Goal: Browse casually

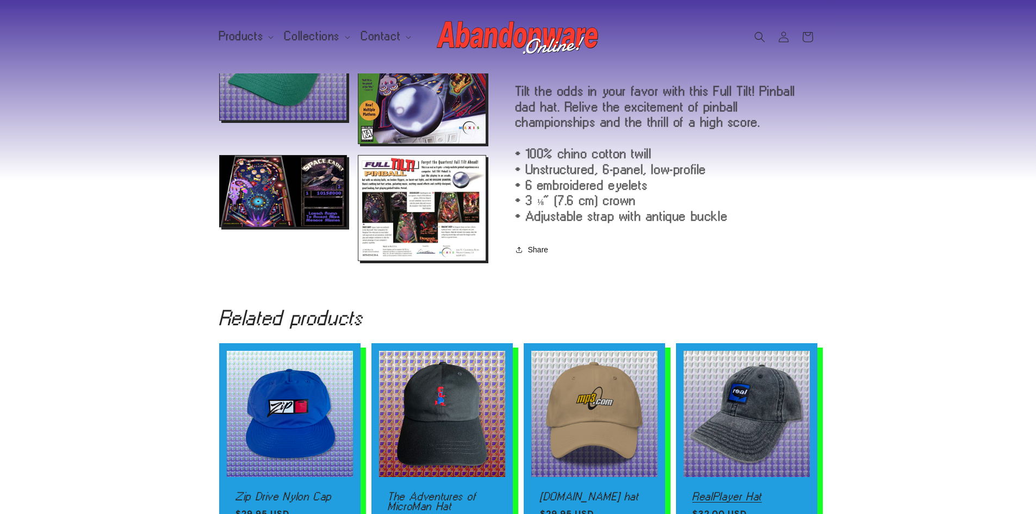
scroll to position [107, 0]
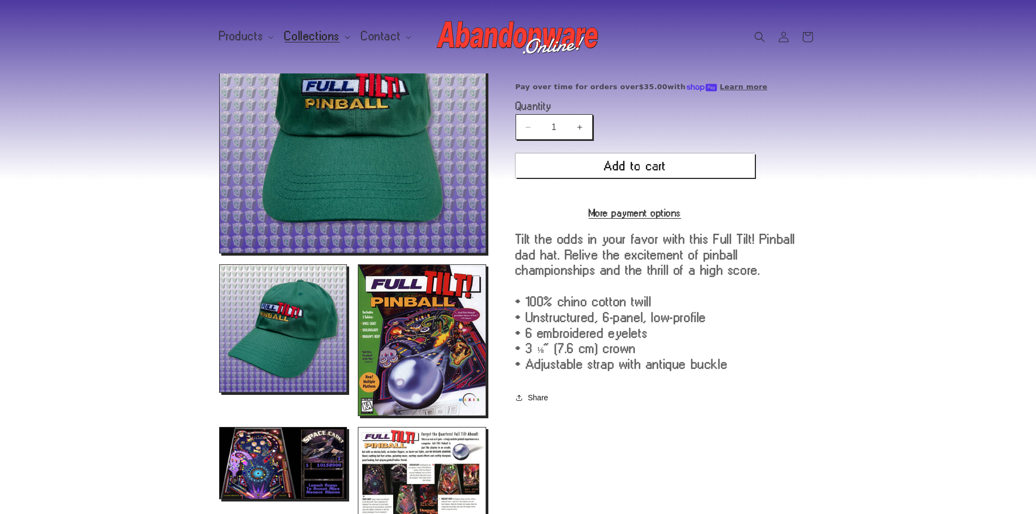
click at [308, 32] on span "Collections" at bounding box center [311, 37] width 55 height 10
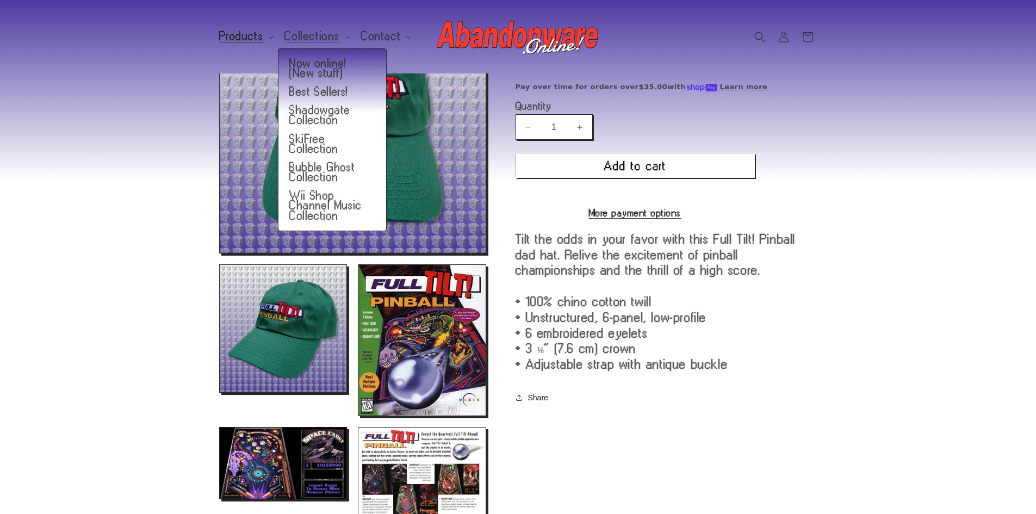
click at [248, 39] on span "Products" at bounding box center [241, 37] width 45 height 10
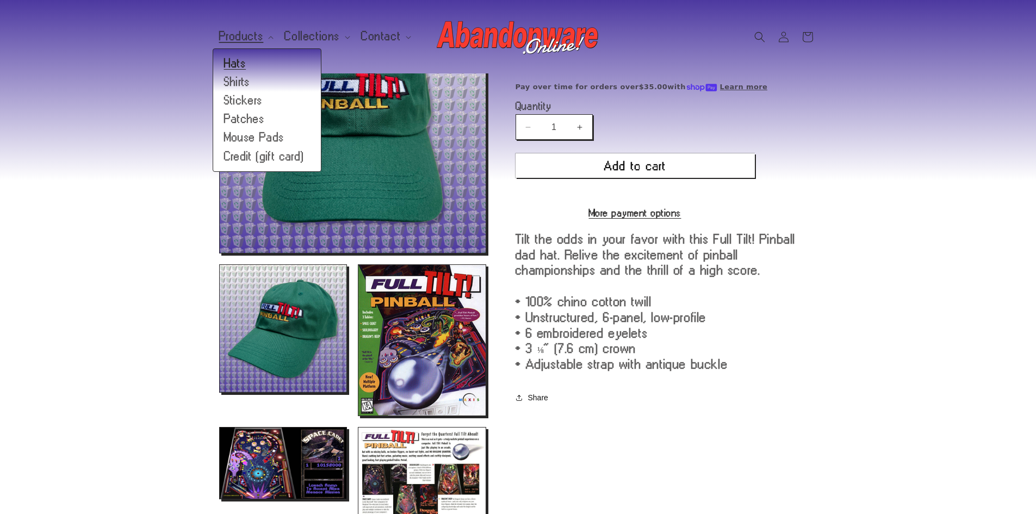
click at [247, 62] on link "Hats" at bounding box center [267, 63] width 108 height 18
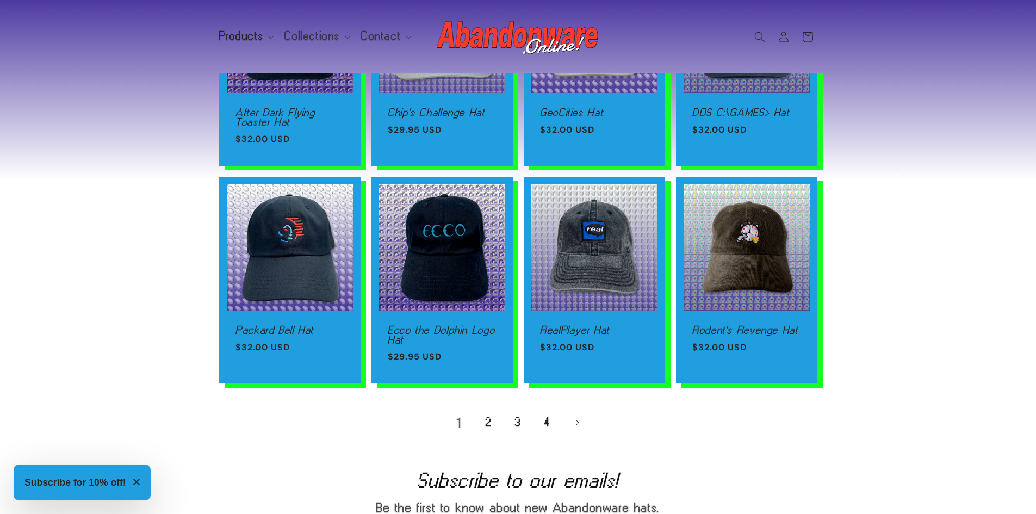
scroll to position [598, 0]
click at [573, 433] on link "Next page" at bounding box center [577, 422] width 24 height 24
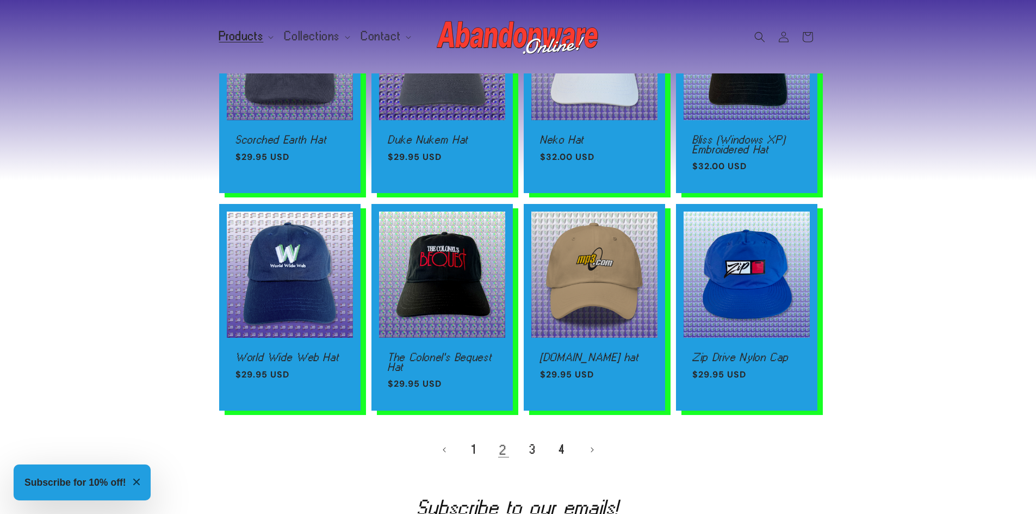
scroll to position [598, 0]
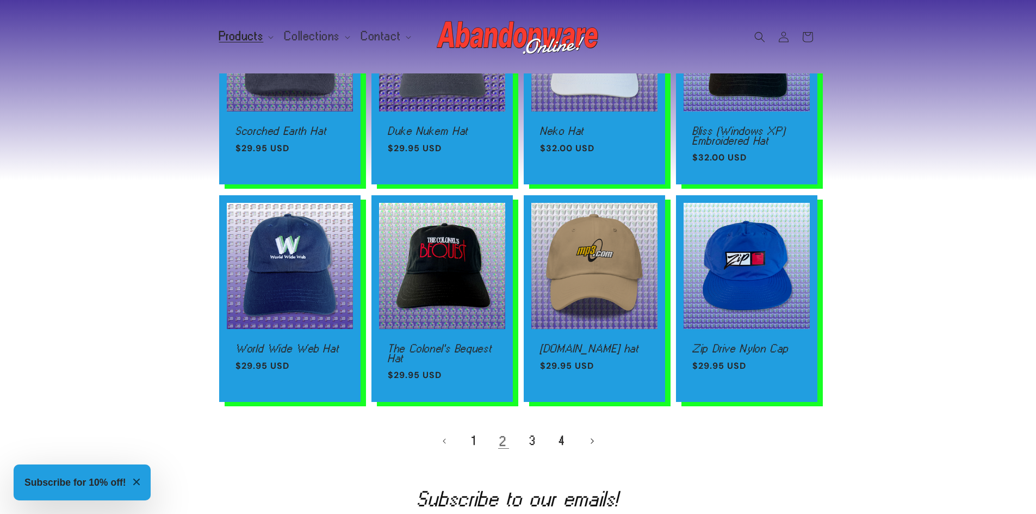
click at [595, 441] on link "Next page" at bounding box center [592, 441] width 24 height 24
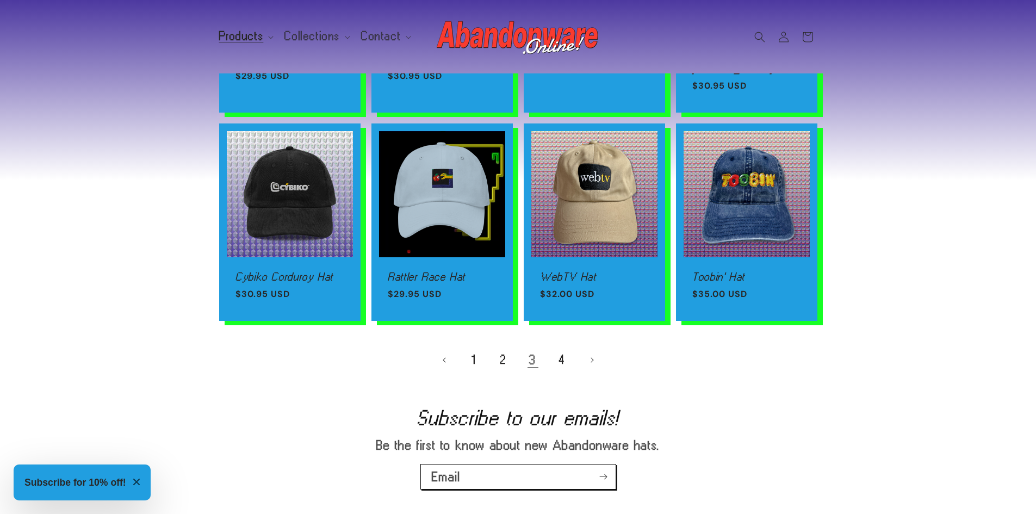
scroll to position [707, 0]
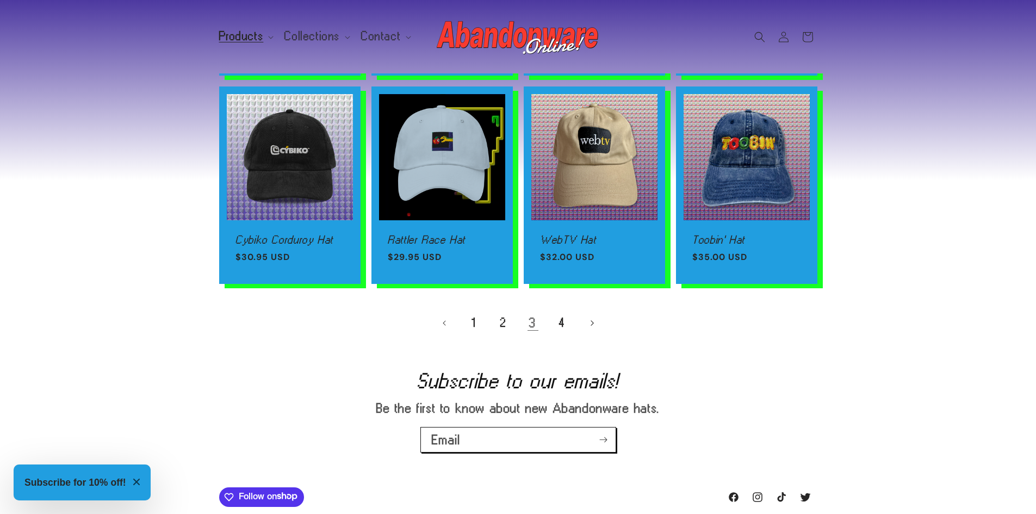
click at [590, 324] on link "Next page" at bounding box center [592, 323] width 24 height 24
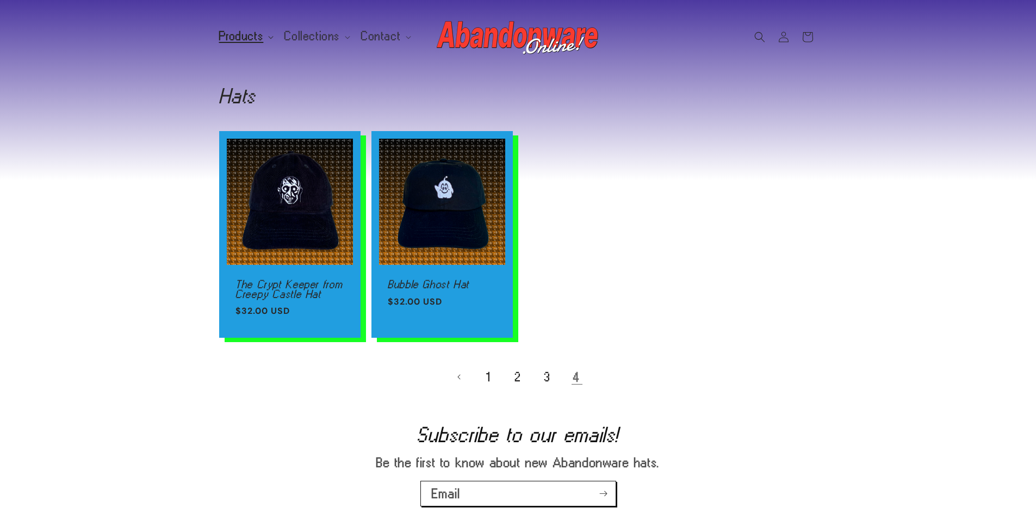
click at [253, 40] on span "Products" at bounding box center [241, 37] width 45 height 10
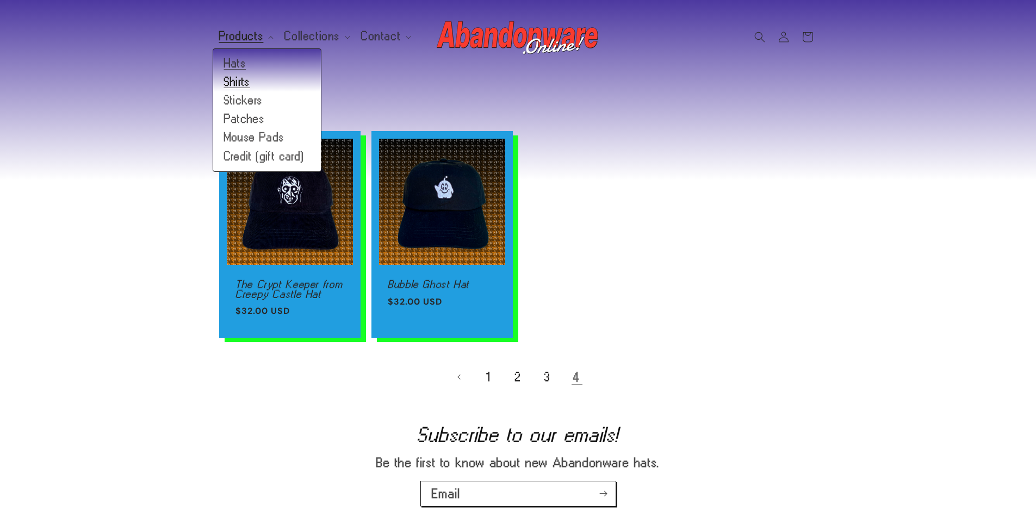
click at [241, 74] on link "Shirts" at bounding box center [267, 82] width 108 height 18
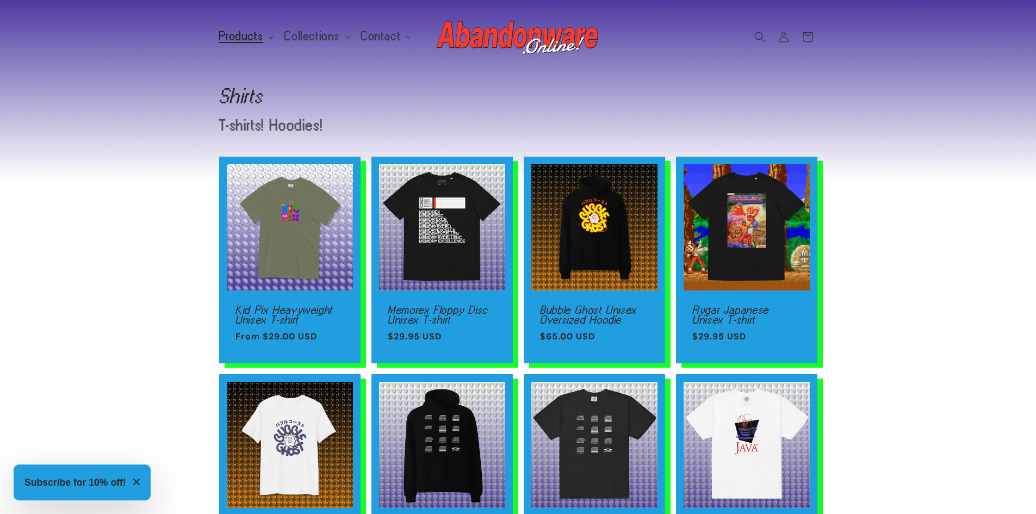
click at [259, 29] on summary "Products" at bounding box center [246, 36] width 66 height 23
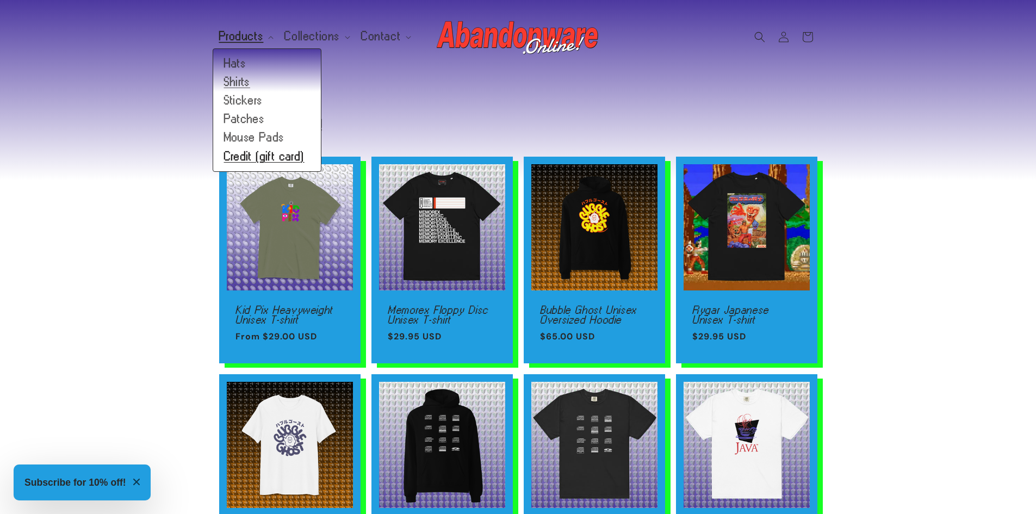
click at [240, 147] on link "Credit (gift card)" at bounding box center [267, 156] width 108 height 18
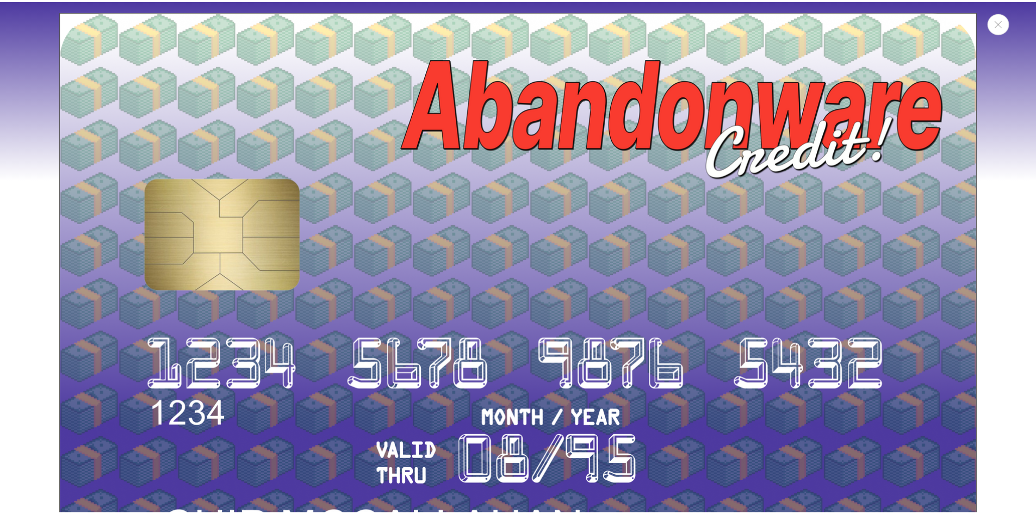
scroll to position [11, 0]
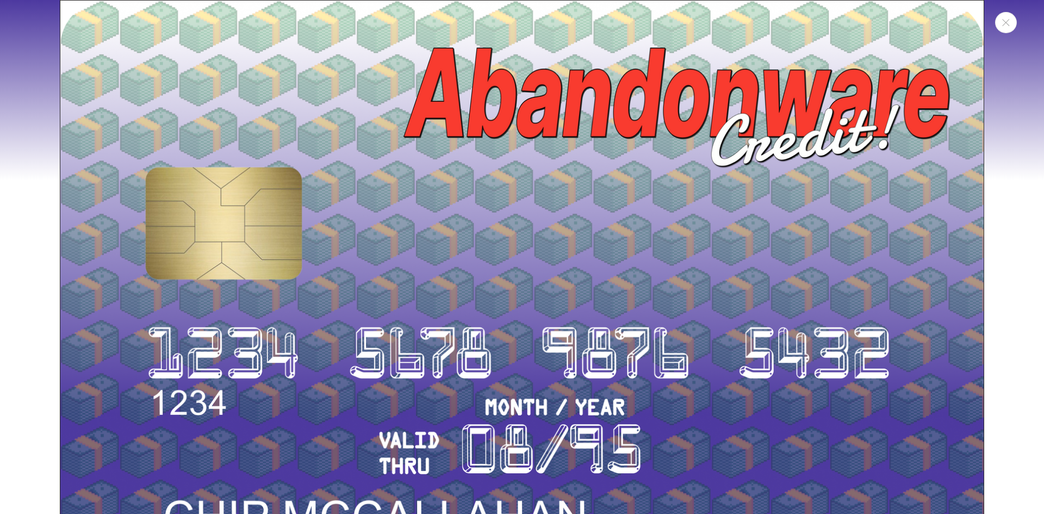
click at [177, 116] on img "Media gallery" at bounding box center [522, 288] width 924 height 577
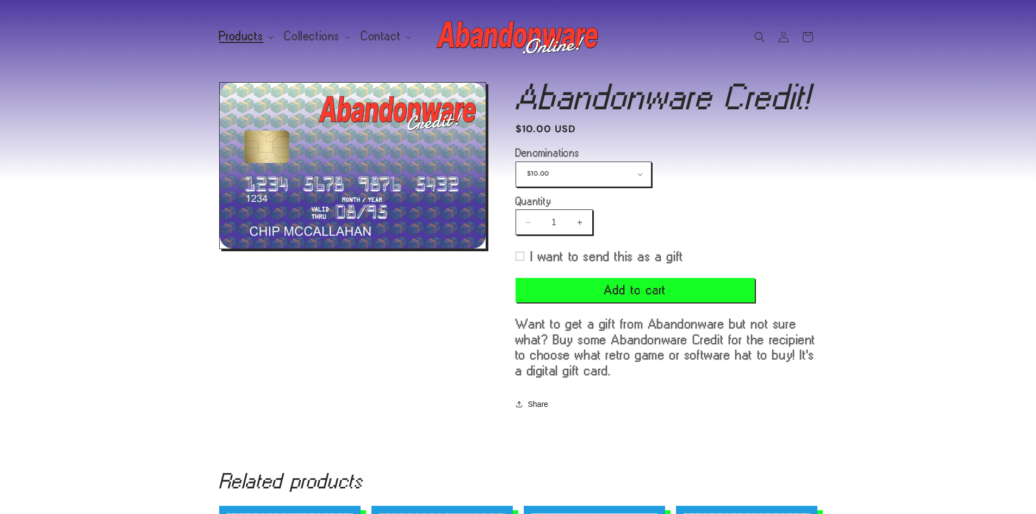
click at [247, 32] on span "Products" at bounding box center [241, 37] width 45 height 10
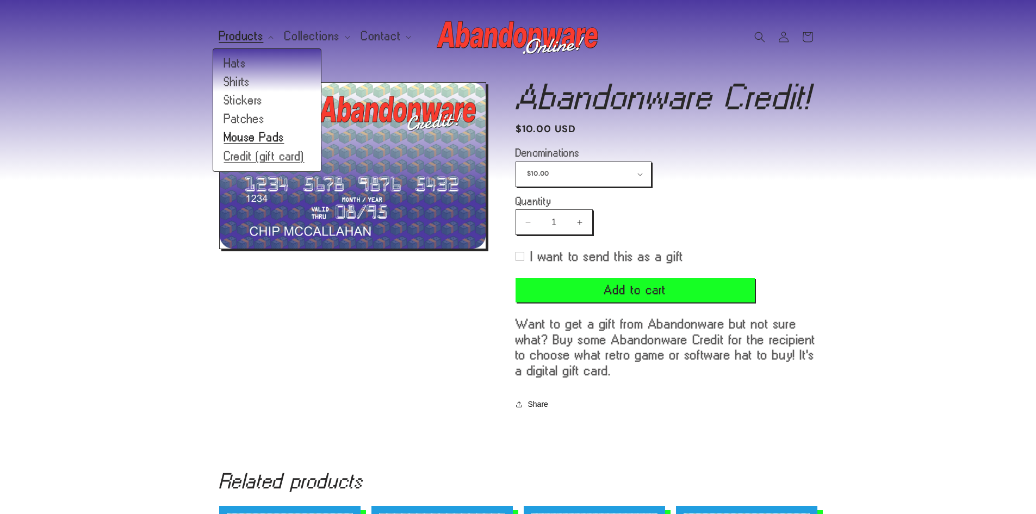
click at [260, 137] on link "Mouse Pads" at bounding box center [267, 137] width 108 height 18
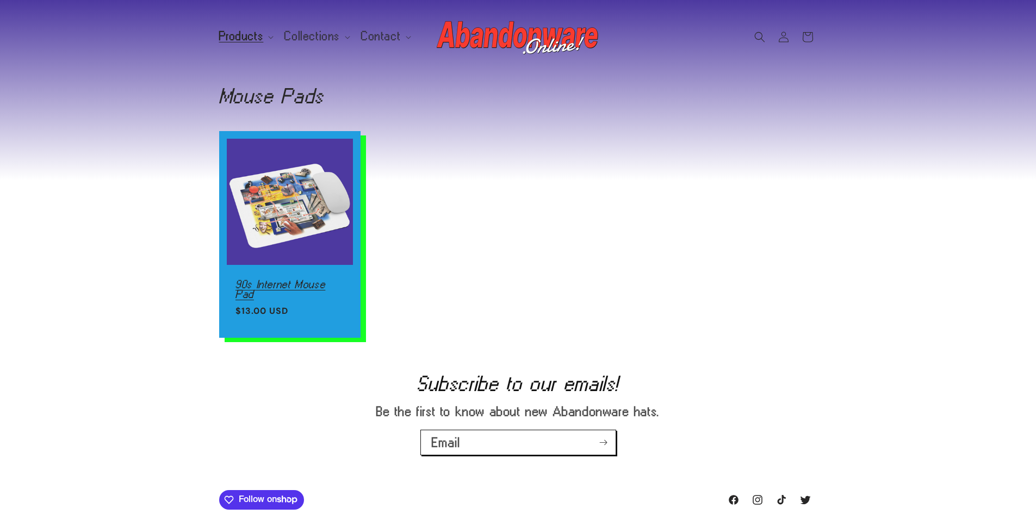
click at [331, 279] on link "90s Internet Mouse Pad" at bounding box center [289, 288] width 109 height 19
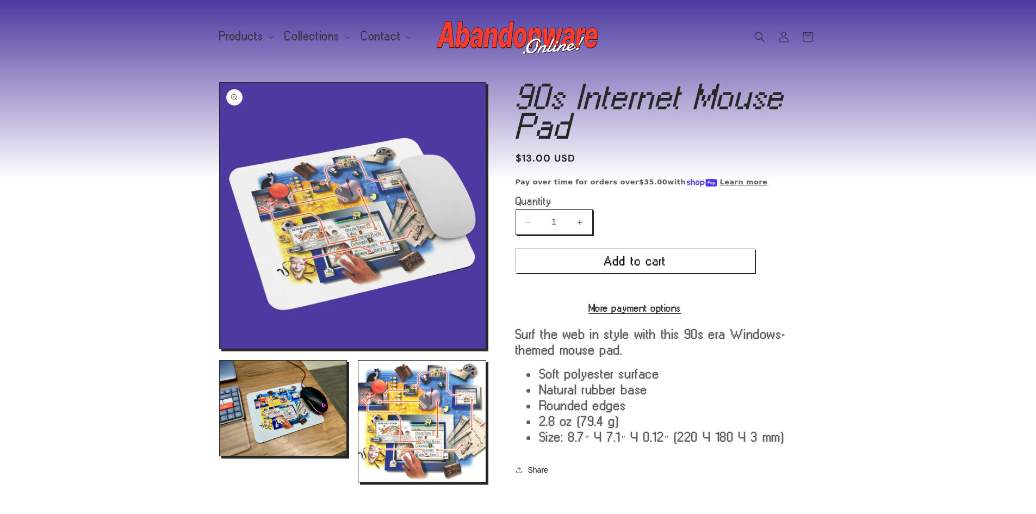
click at [220, 349] on button "Open media 1 in modal" at bounding box center [220, 349] width 0 height 0
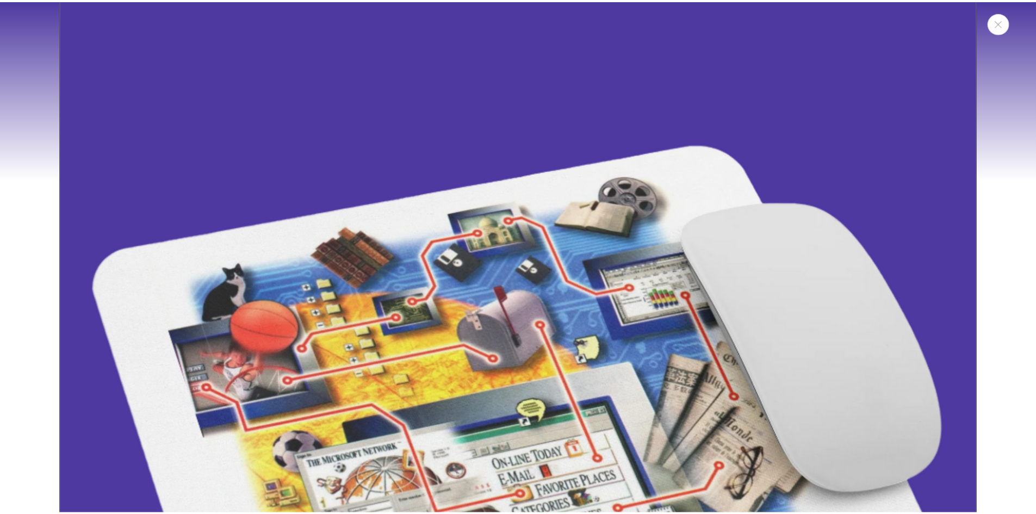
scroll to position [228, 0]
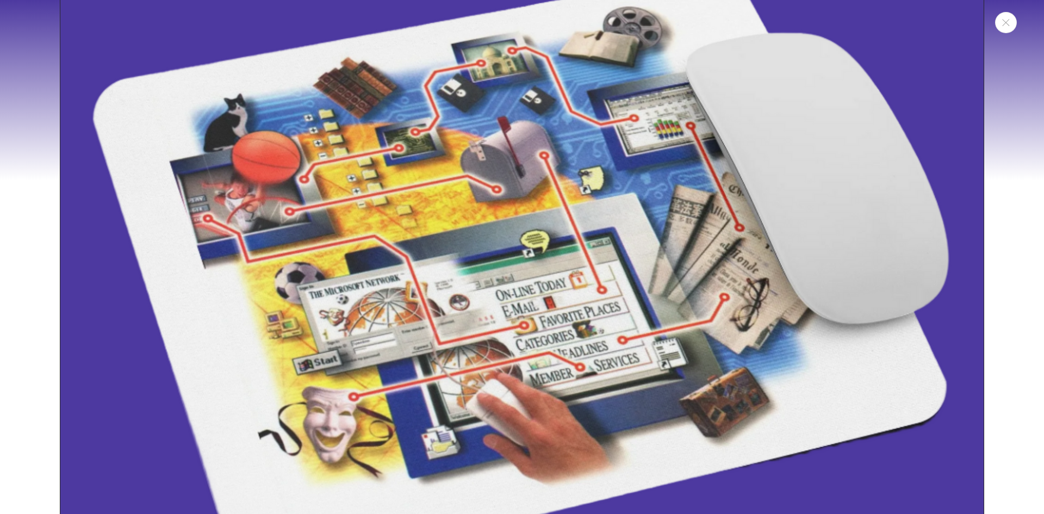
click at [429, 197] on img "Media gallery" at bounding box center [522, 245] width 924 height 924
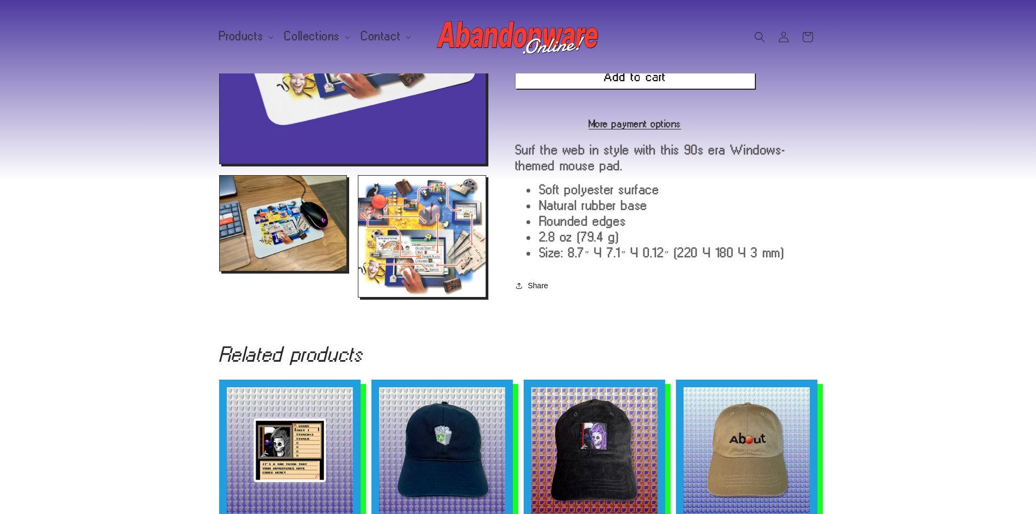
scroll to position [381, 0]
